Goal: Find specific page/section: Find specific page/section

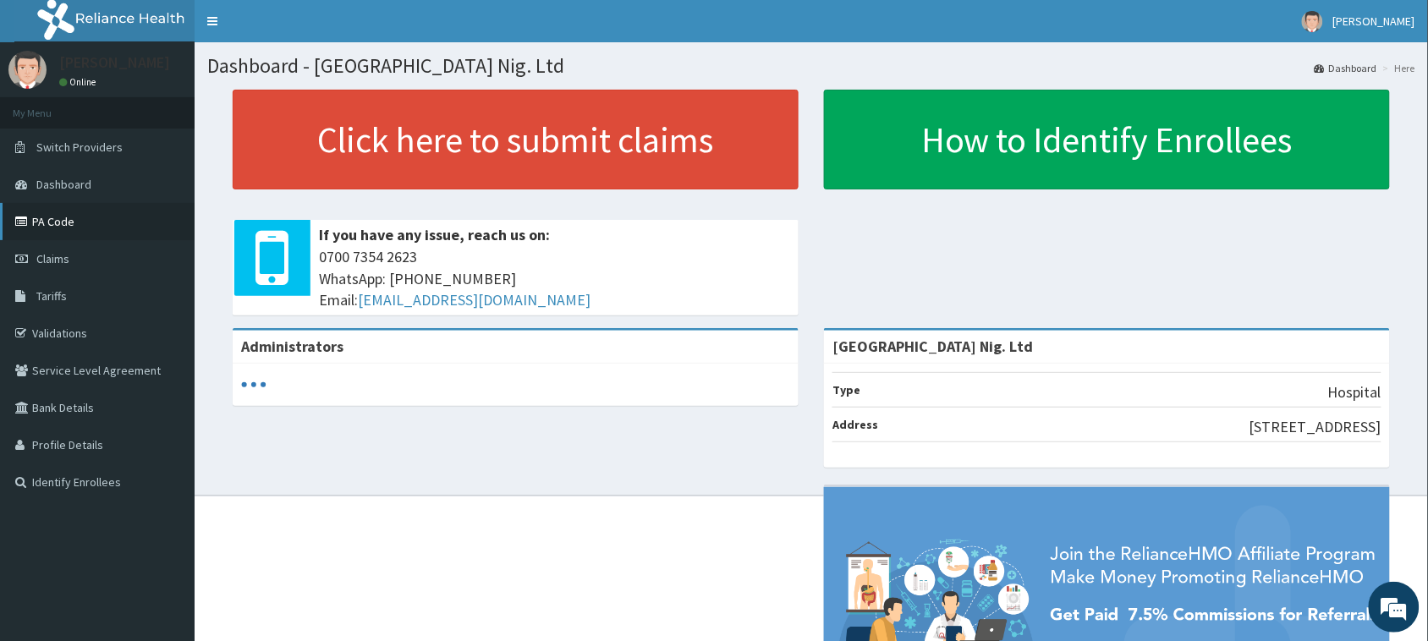
click at [149, 208] on link "PA Code" at bounding box center [97, 221] width 195 height 37
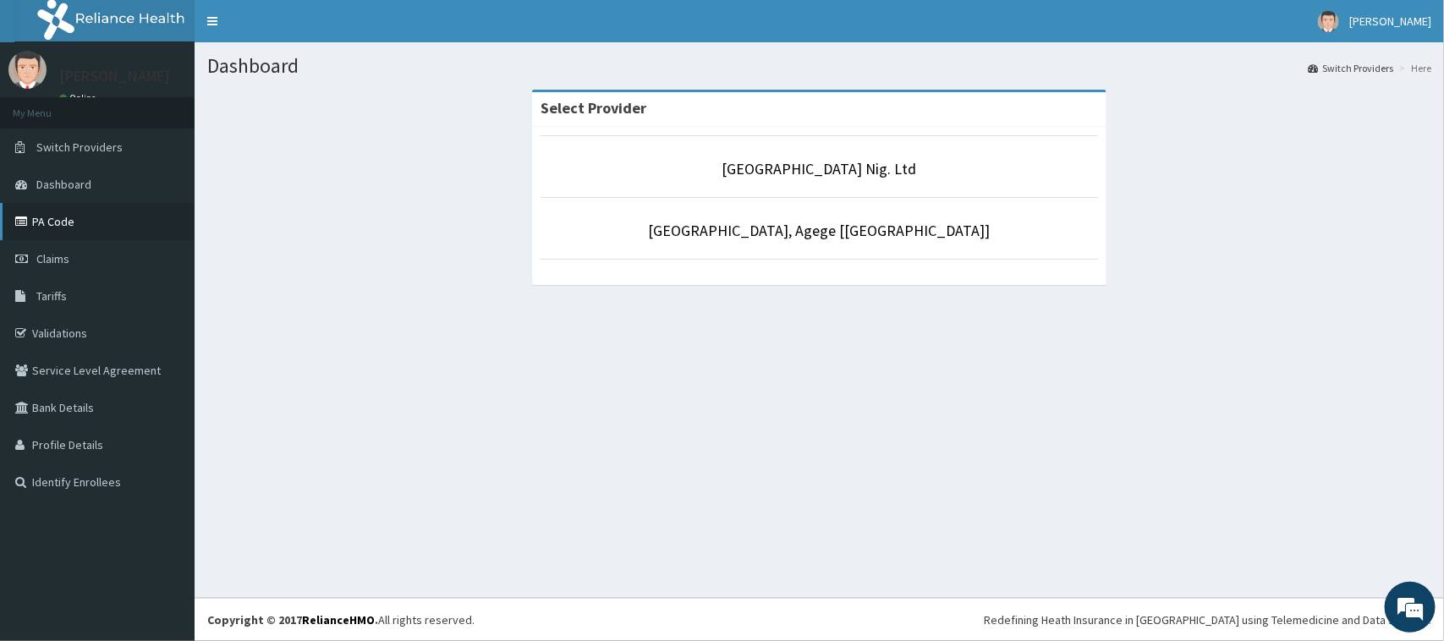
click at [133, 233] on link "PA Code" at bounding box center [97, 221] width 195 height 37
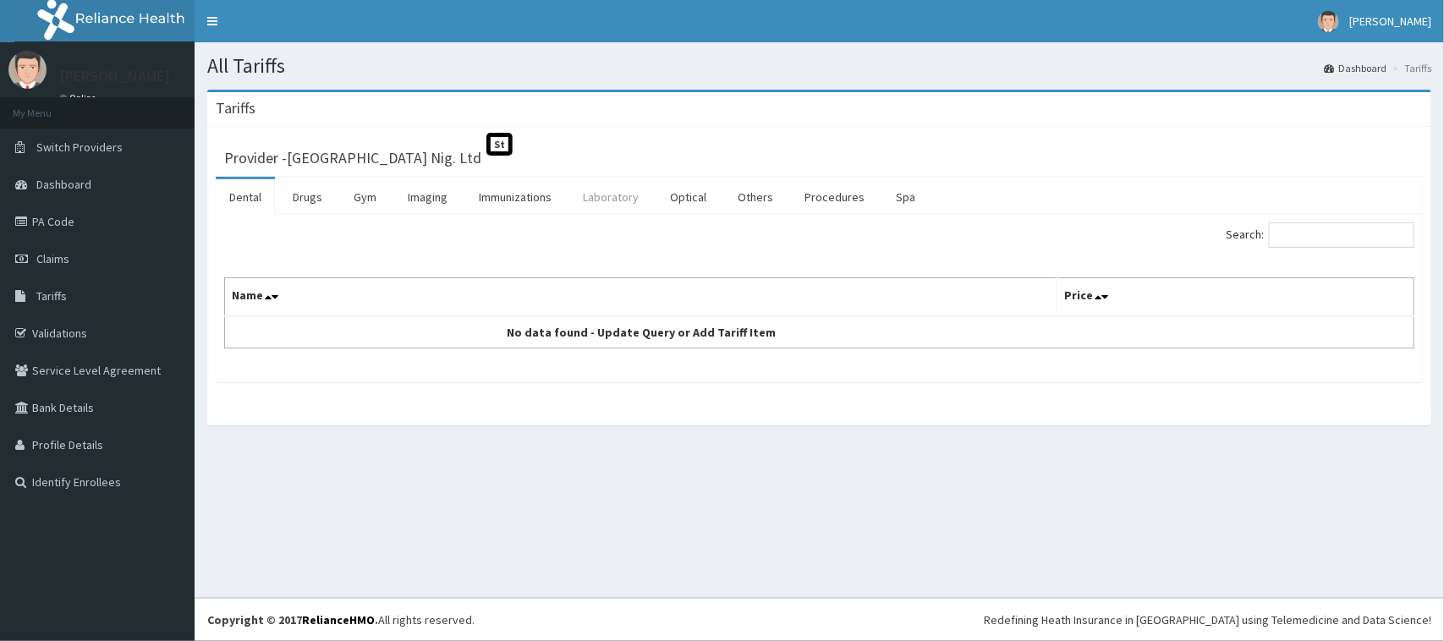
click at [640, 201] on link "Laboratory" at bounding box center [610, 197] width 83 height 36
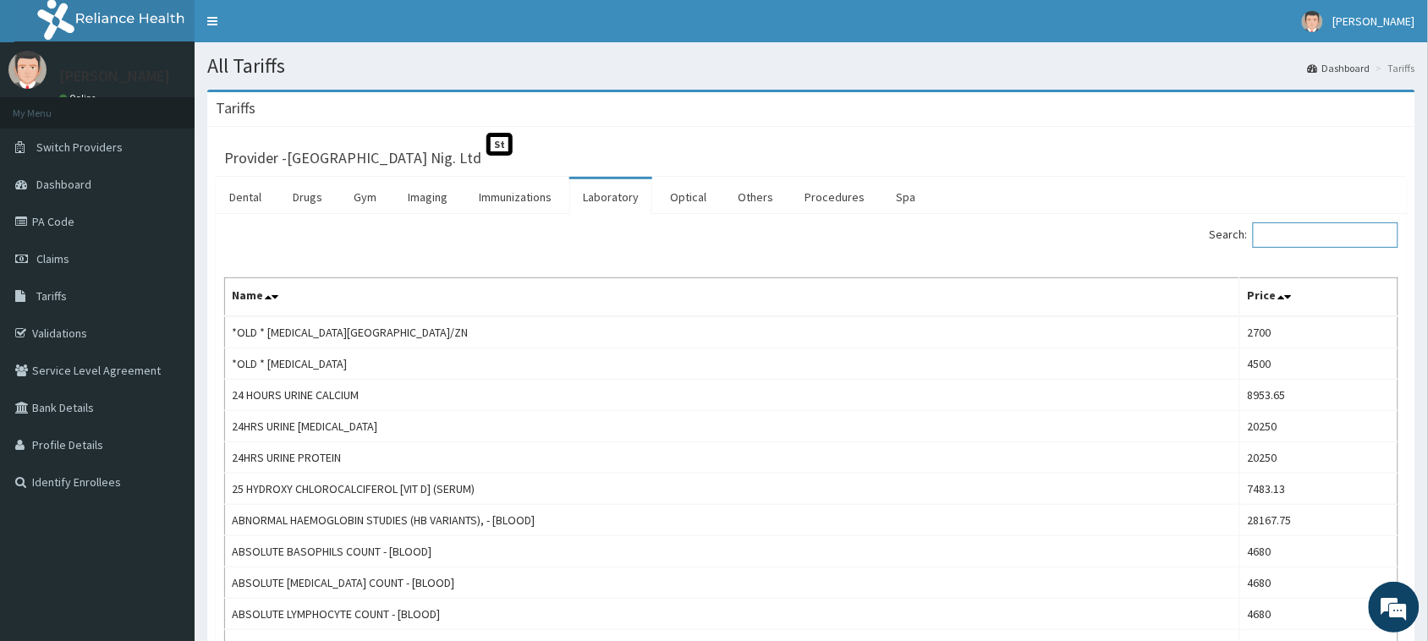
click at [1286, 233] on input "Search:" at bounding box center [1325, 234] width 145 height 25
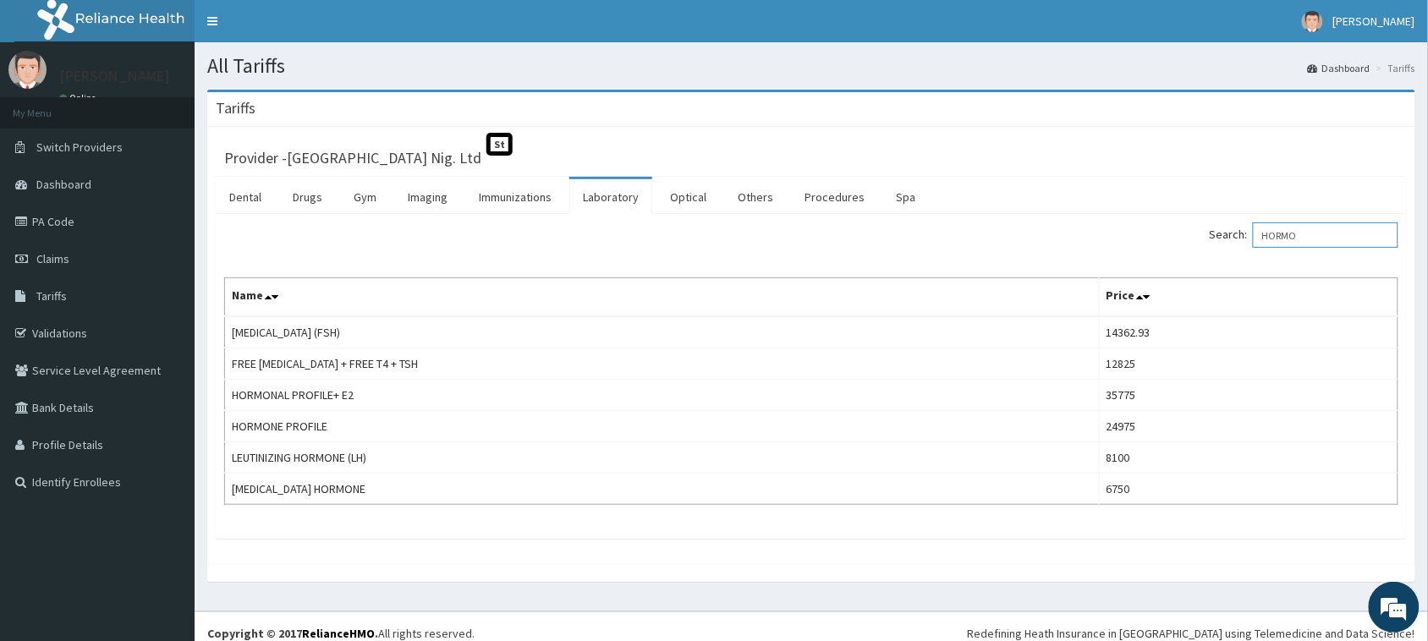
type input "HORMO"
click at [85, 178] on span "Dashboard" at bounding box center [63, 184] width 55 height 15
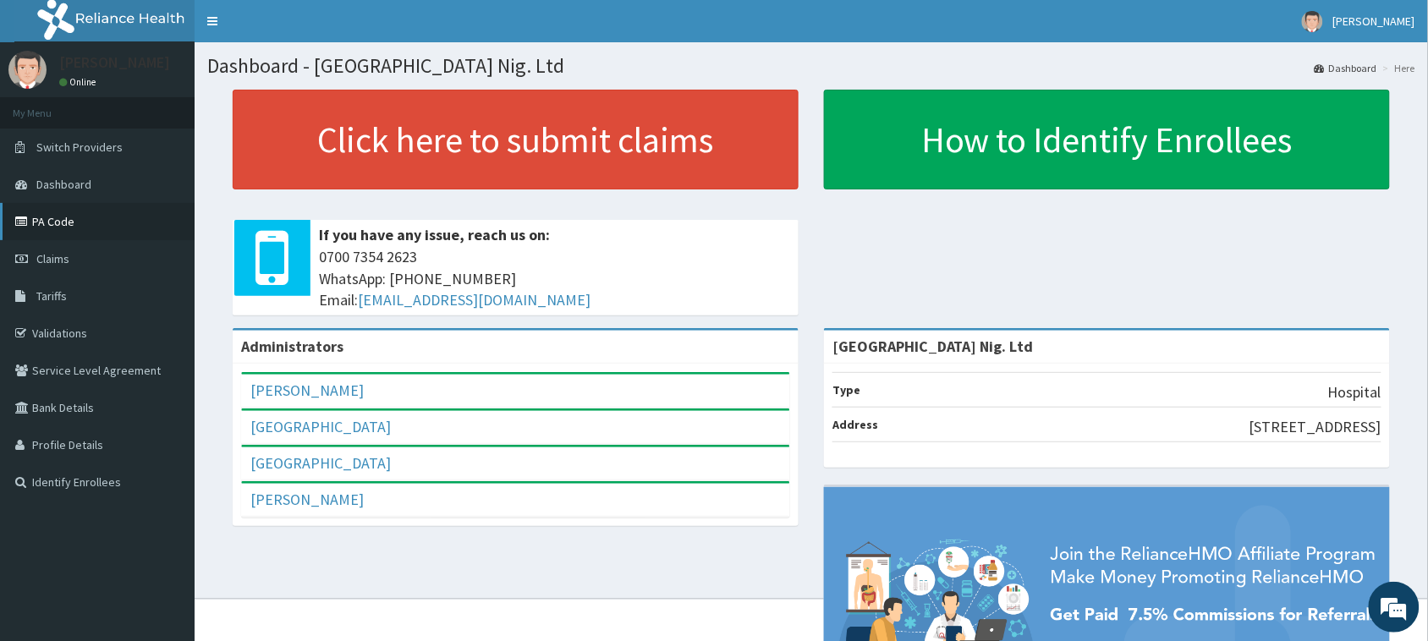
click at [140, 229] on link "PA Code" at bounding box center [97, 221] width 195 height 37
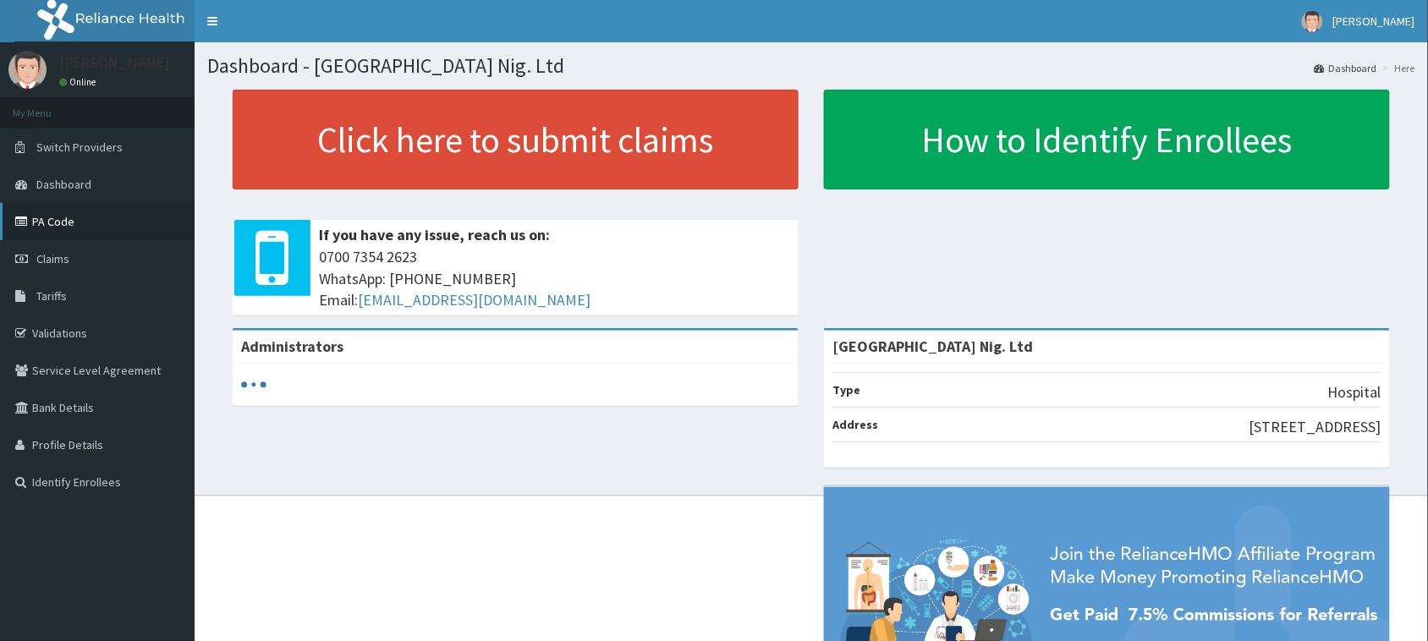
click at [69, 226] on link "PA Code" at bounding box center [97, 221] width 195 height 37
